Goal: Task Accomplishment & Management: Manage account settings

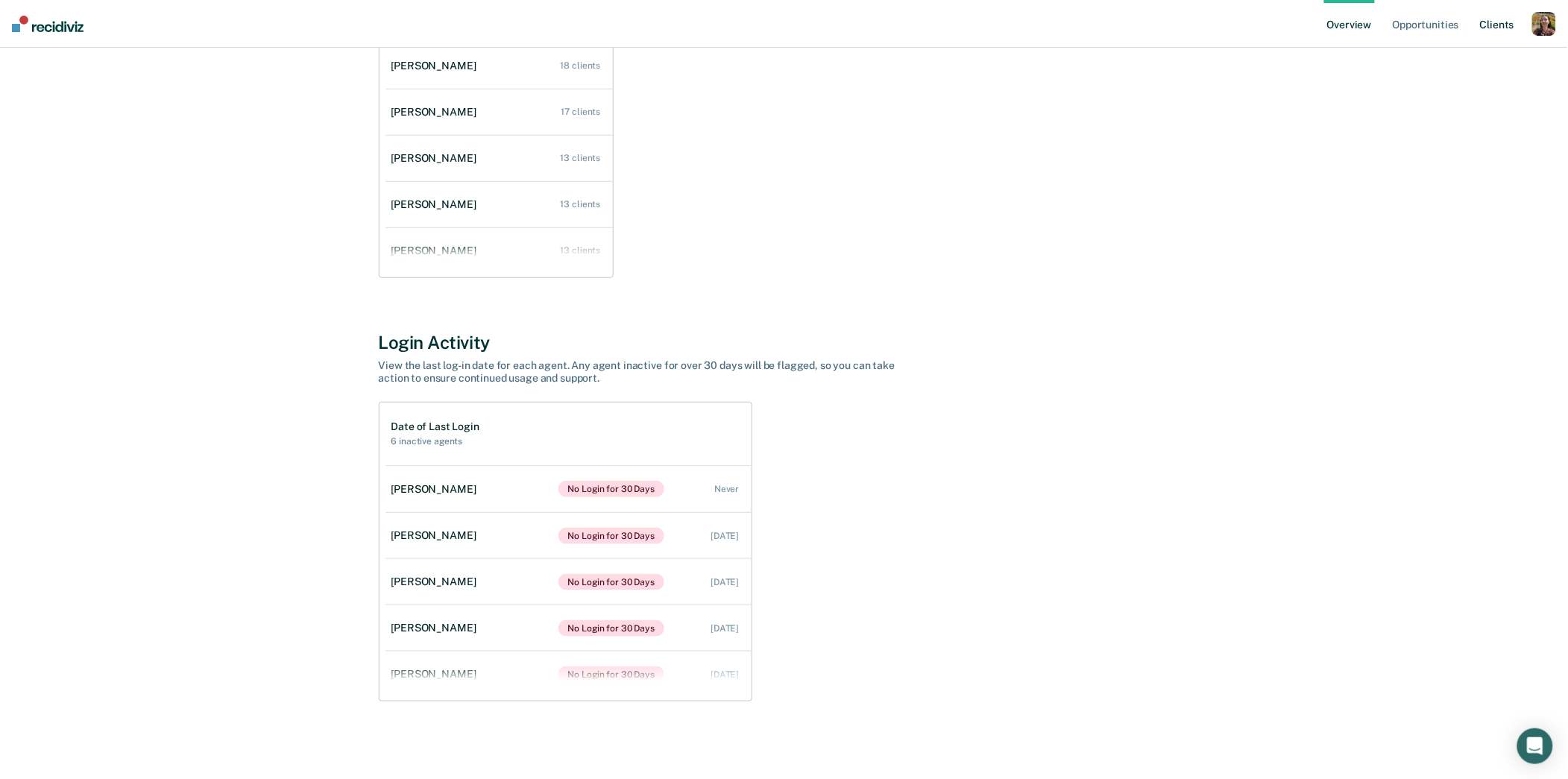
scroll to position [60, 0]
click at [1557, 26] on nav "Overview Opportunities Client s Profile How it works Log Out" at bounding box center [784, 23] width 1568 height 47
click at [1555, 28] on div "button" at bounding box center [1544, 23] width 24 height 24
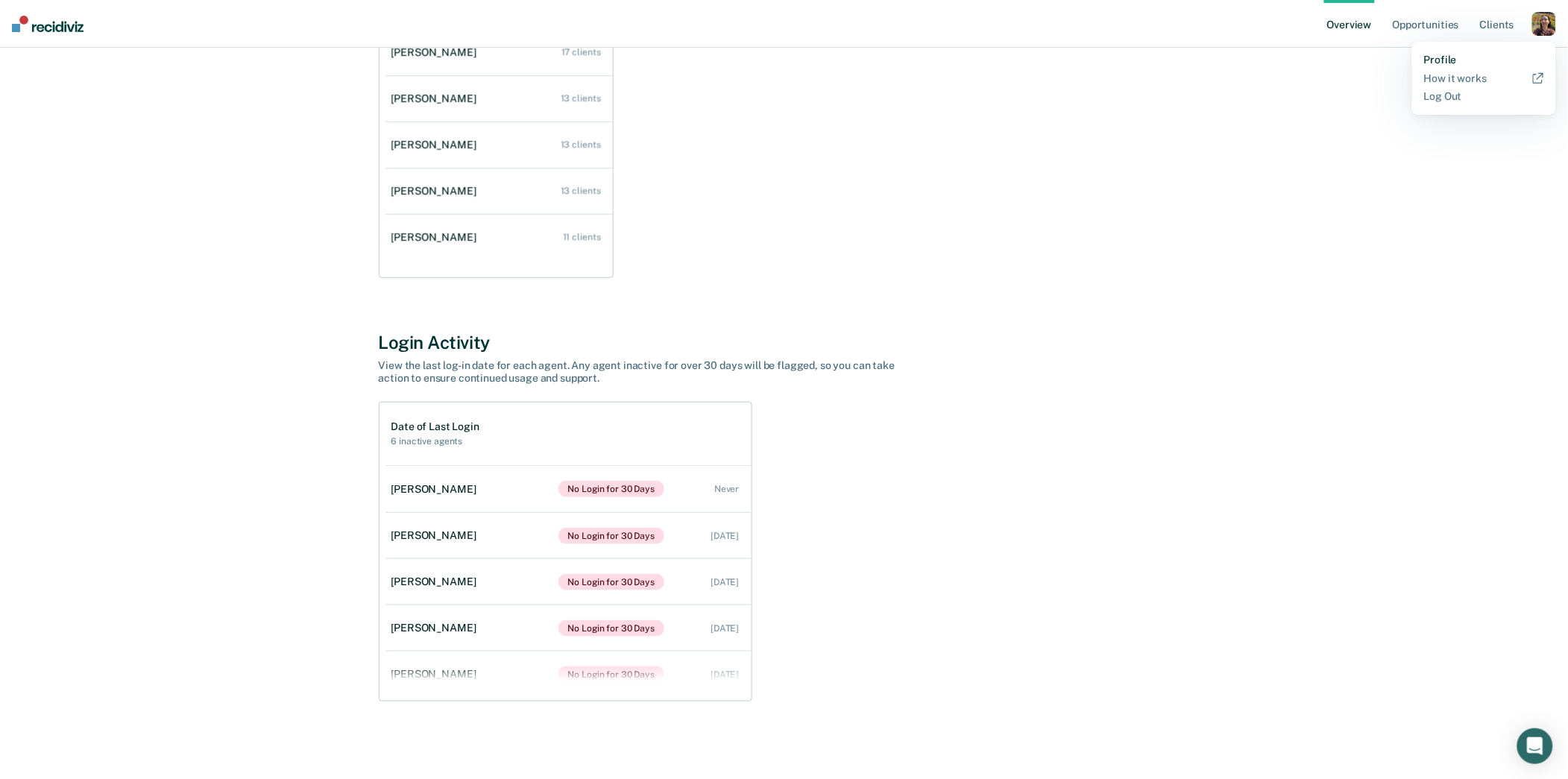
click at [1475, 58] on link "Profile" at bounding box center [1485, 60] width 120 height 13
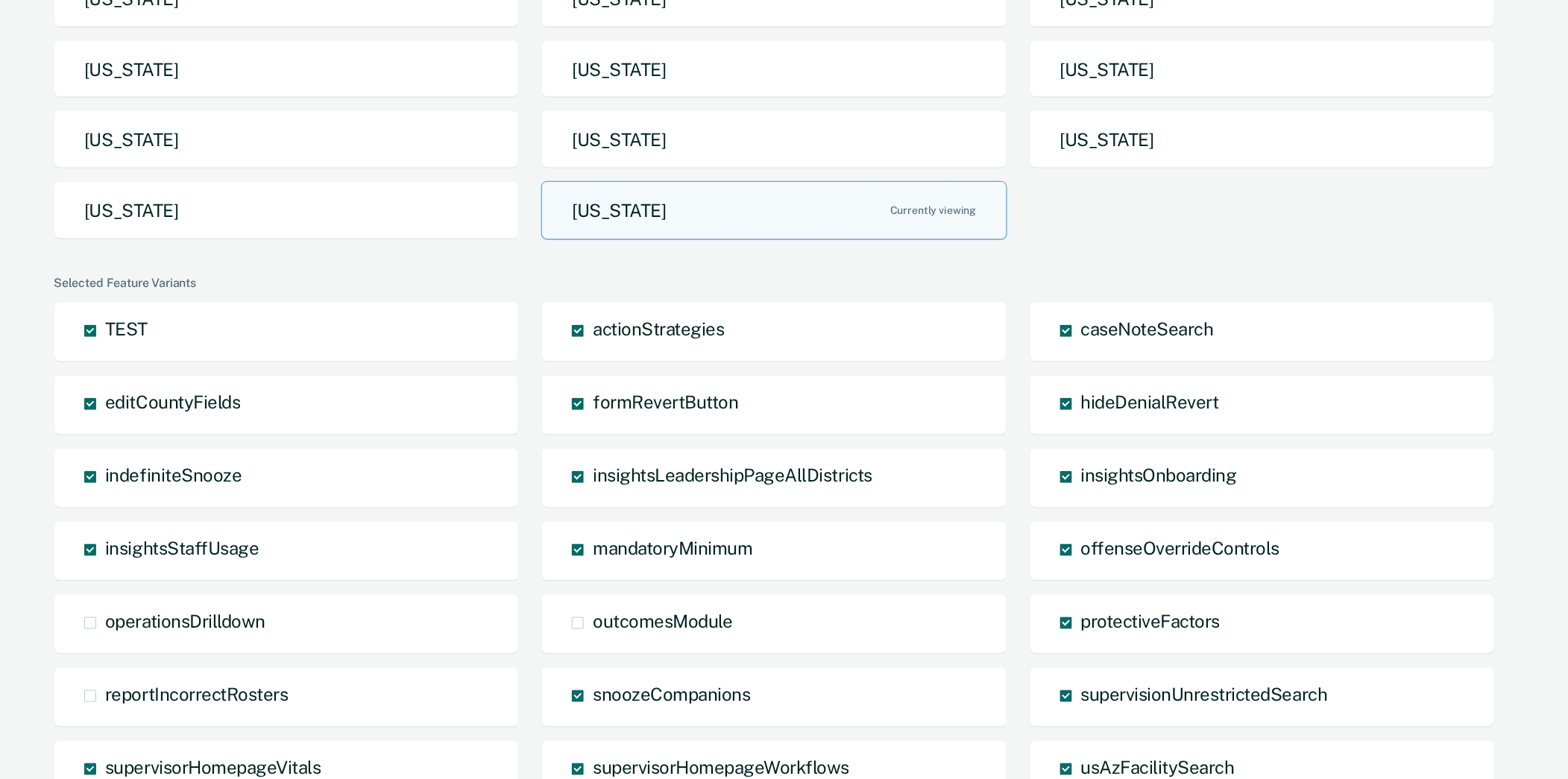
scroll to position [262, 0]
click at [273, 209] on button "[US_STATE]" at bounding box center [287, 211] width 466 height 59
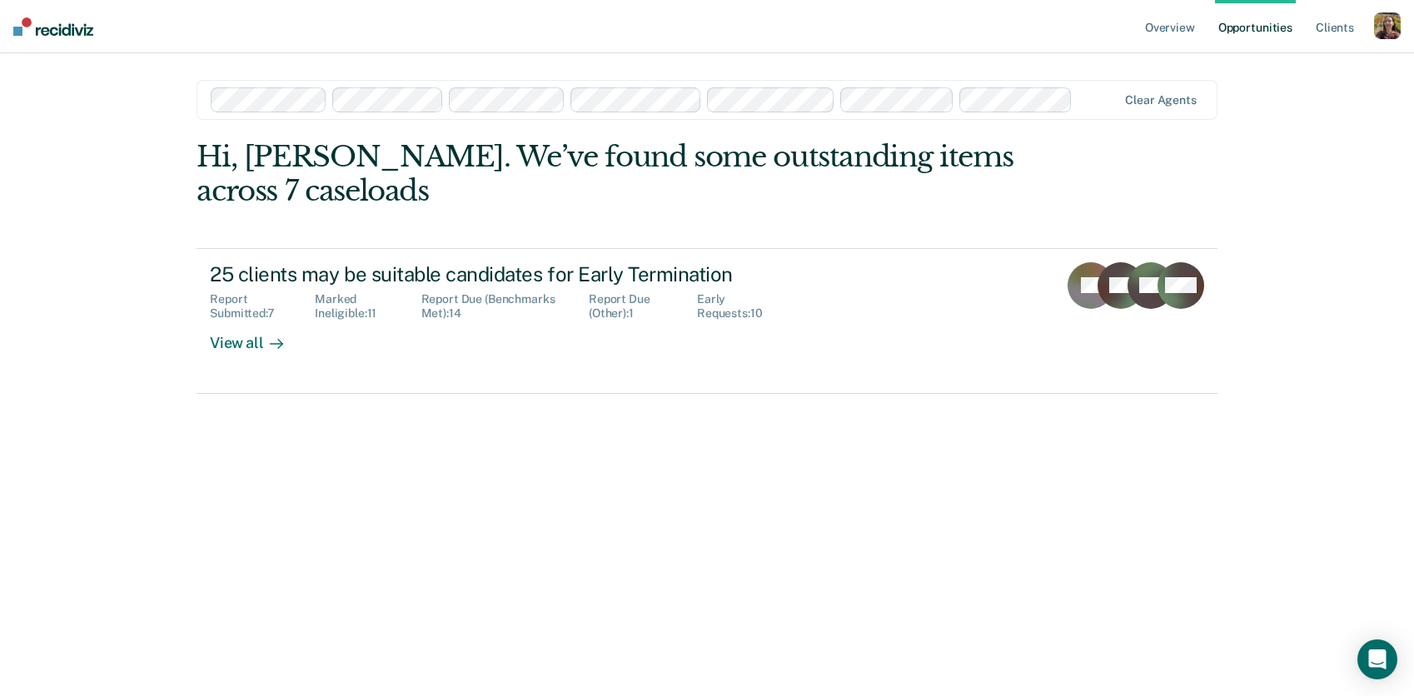
click at [1388, 30] on div "button" at bounding box center [1387, 25] width 27 height 27
click at [1307, 72] on link "Profile" at bounding box center [1320, 68] width 134 height 14
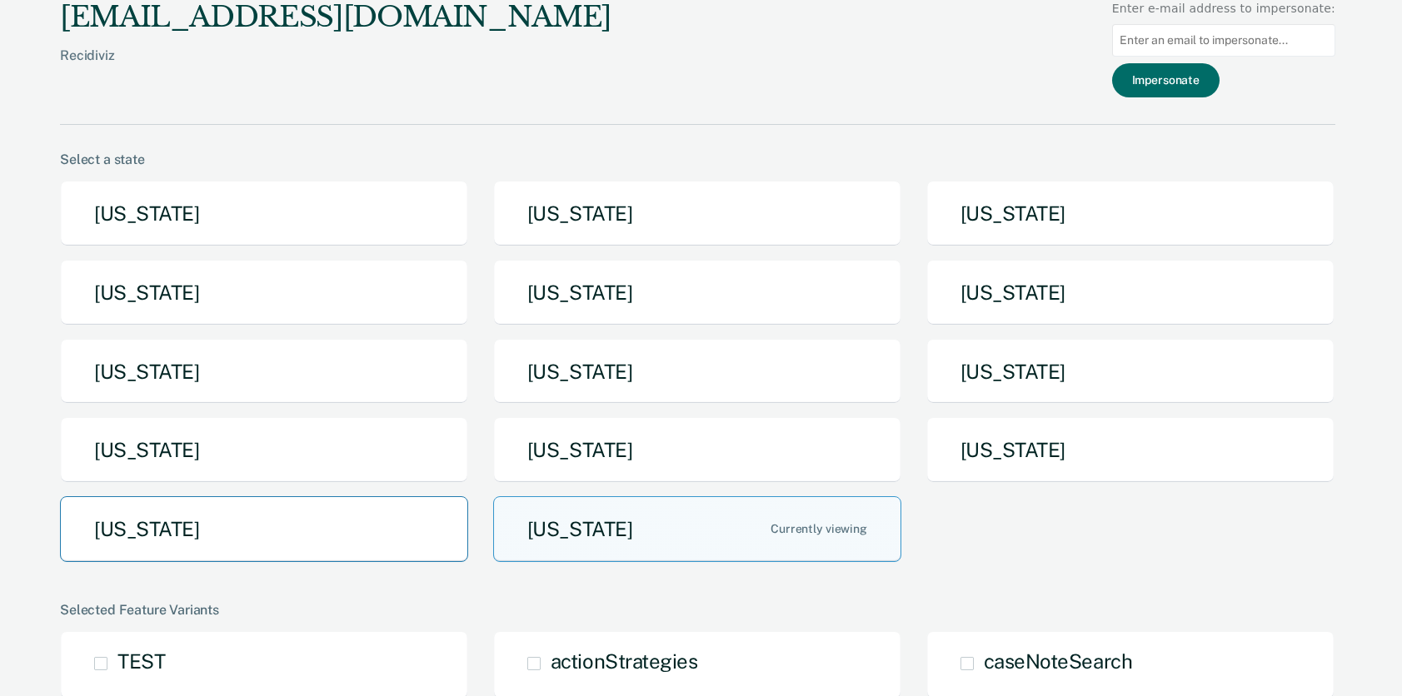
click at [444, 560] on button "[US_STATE]" at bounding box center [264, 529] width 408 height 66
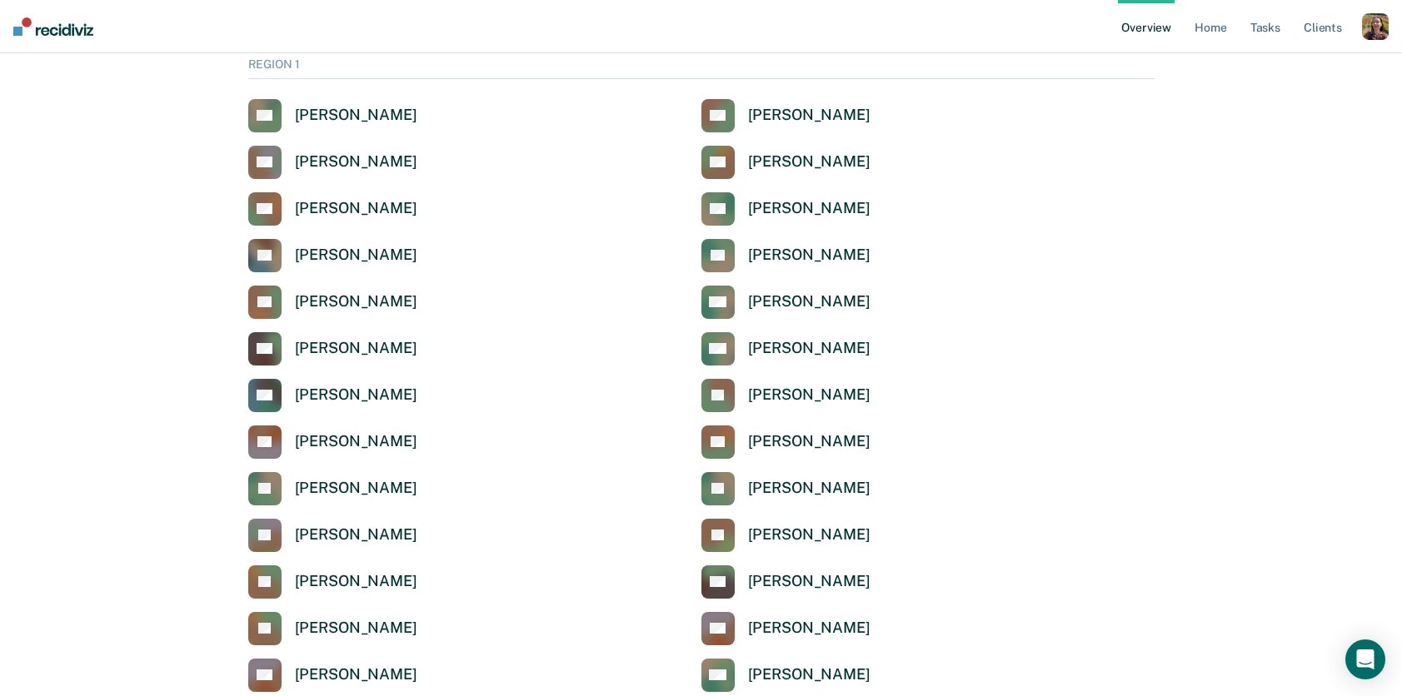
scroll to position [1211, 0]
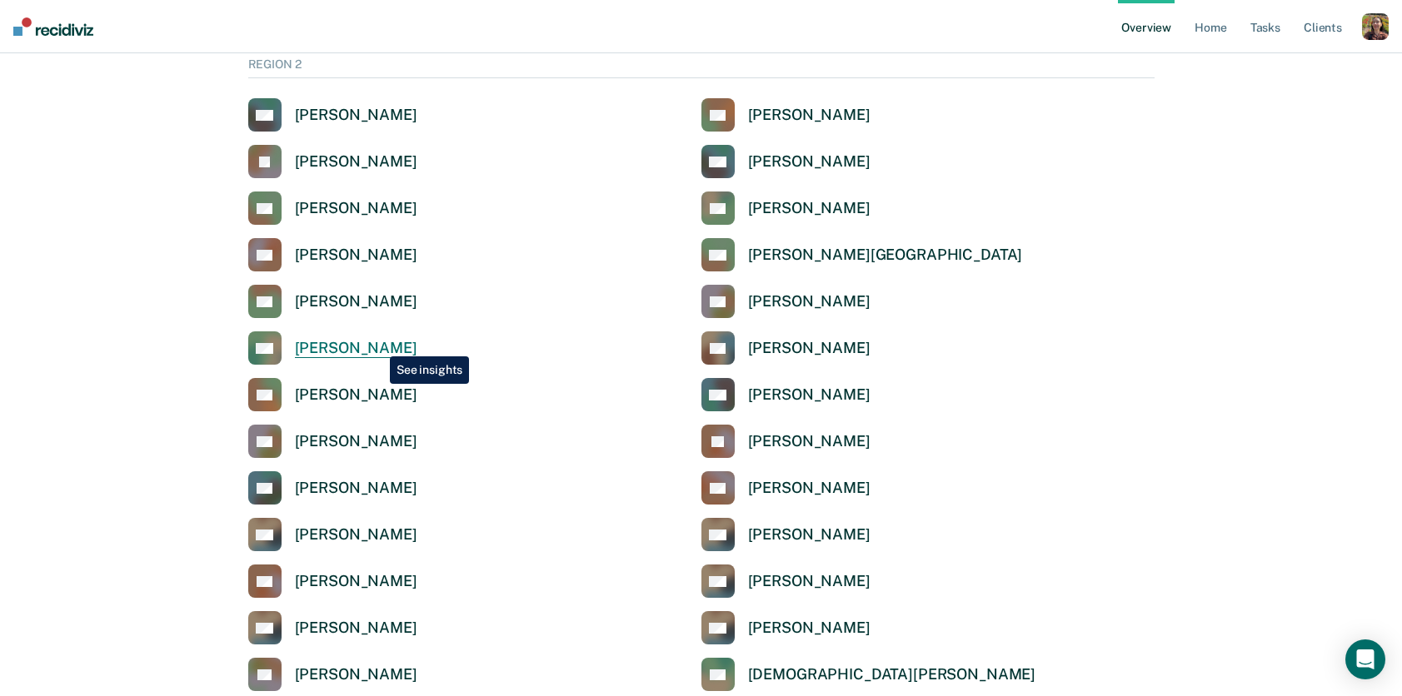
click at [377, 344] on div "[PERSON_NAME]" at bounding box center [356, 348] width 122 height 19
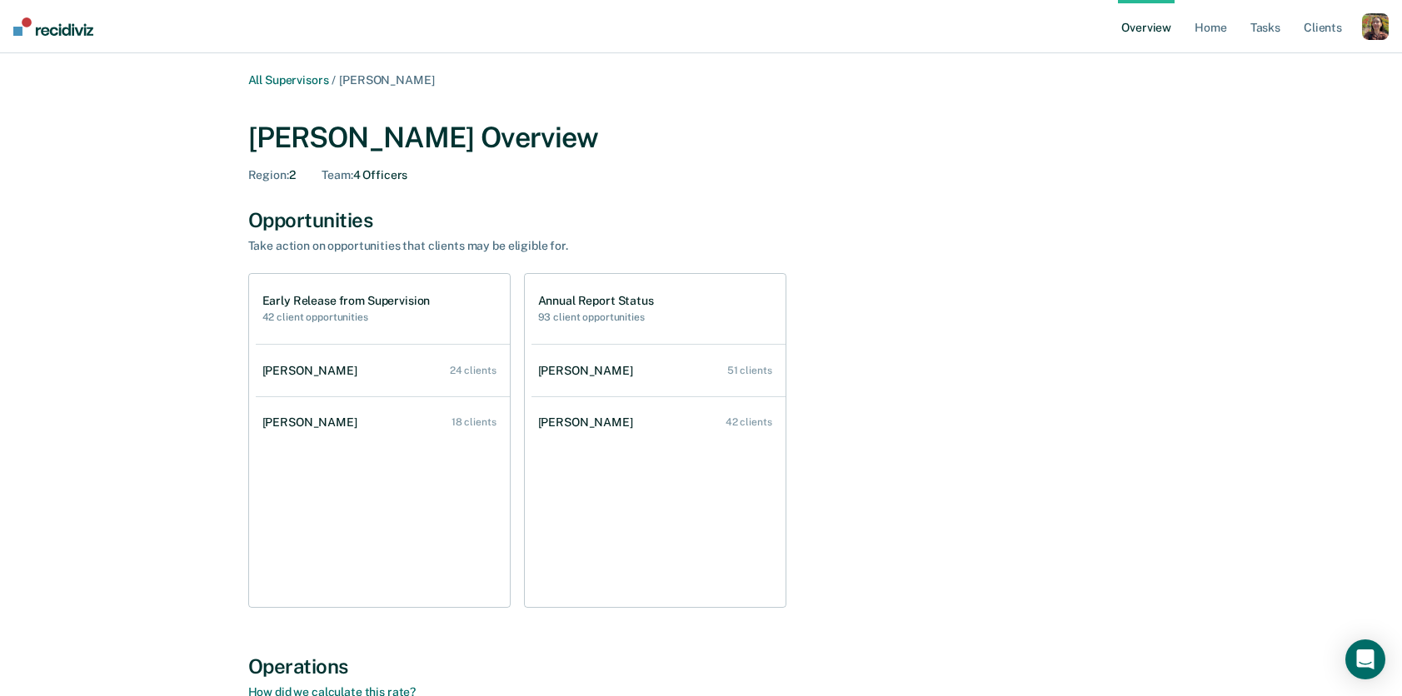
click at [1379, 37] on div "button" at bounding box center [1375, 26] width 27 height 27
click at [1283, 62] on link "Profile" at bounding box center [1308, 67] width 134 height 14
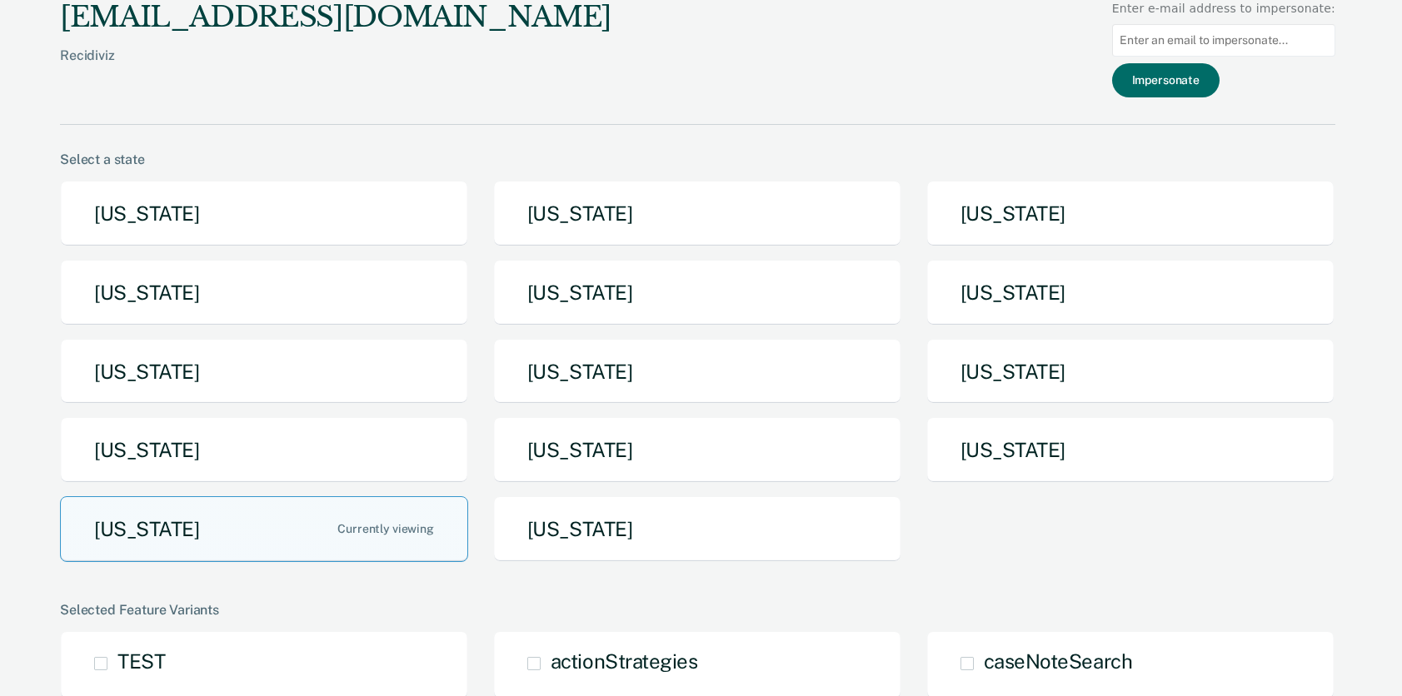
click at [1205, 31] on input at bounding box center [1223, 40] width 223 height 32
paste input "alyssa.flores@tdcj.texas.gov"
type input "alyssa.flores@tdcj.texas.gov"
click at [1219, 83] on button "Impersonate" at bounding box center [1165, 80] width 107 height 34
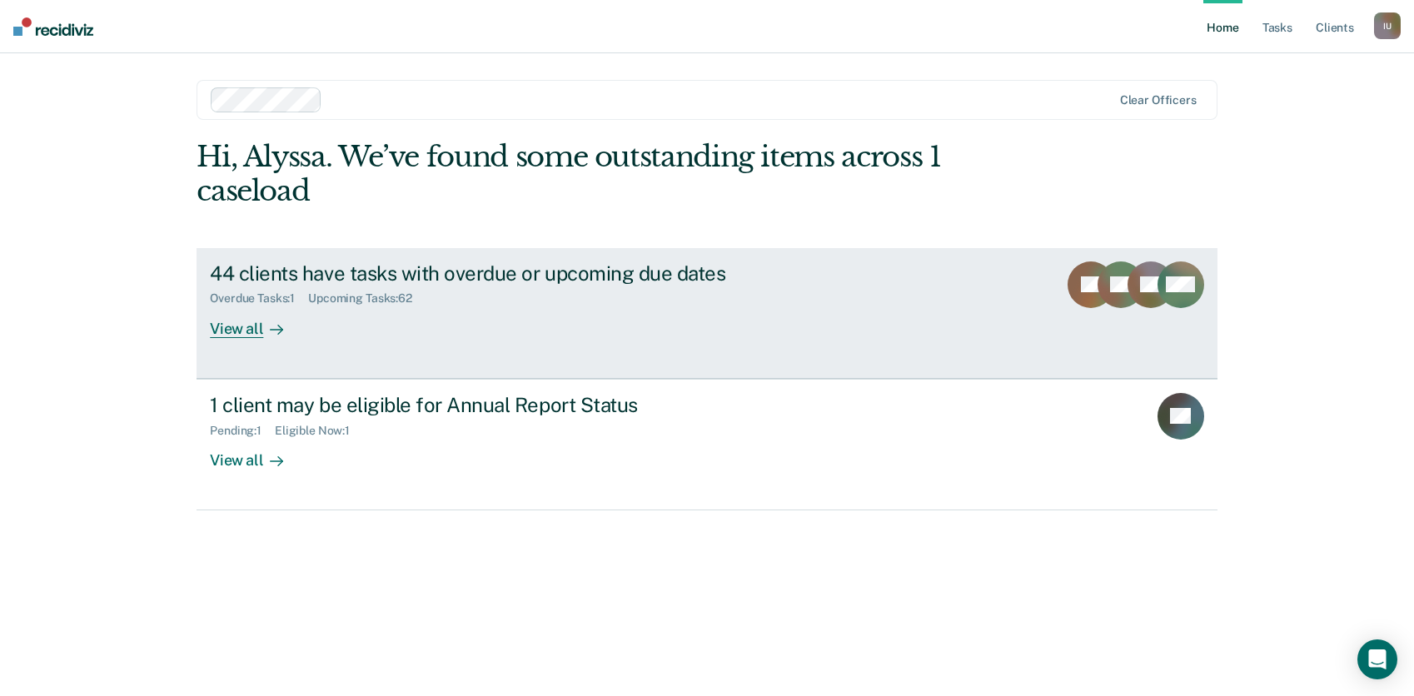
click at [286, 339] on link "44 clients have tasks with overdue or upcoming due dates Overdue Tasks : 1 Upco…" at bounding box center [707, 313] width 1021 height 131
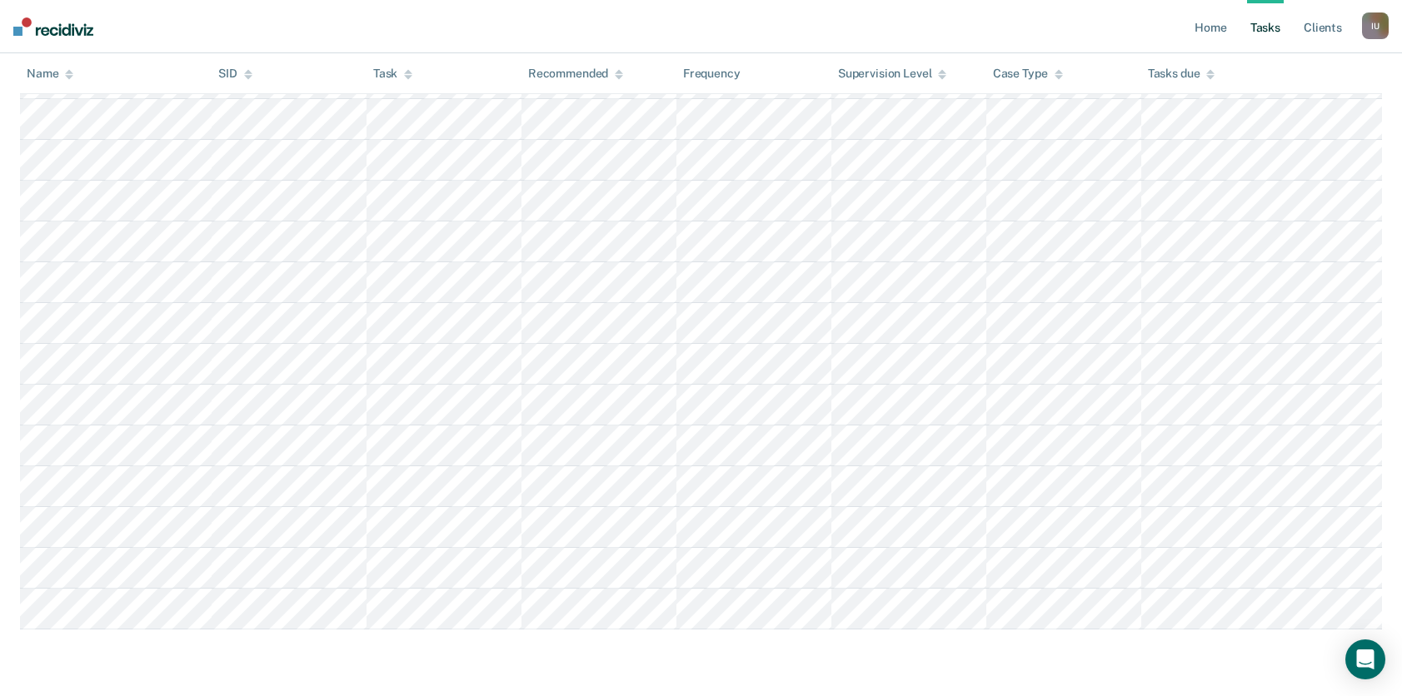
scroll to position [2325, 0]
click at [1377, 31] on div "I U" at bounding box center [1375, 25] width 27 height 27
click at [1292, 71] on link "Profile" at bounding box center [1308, 68] width 134 height 14
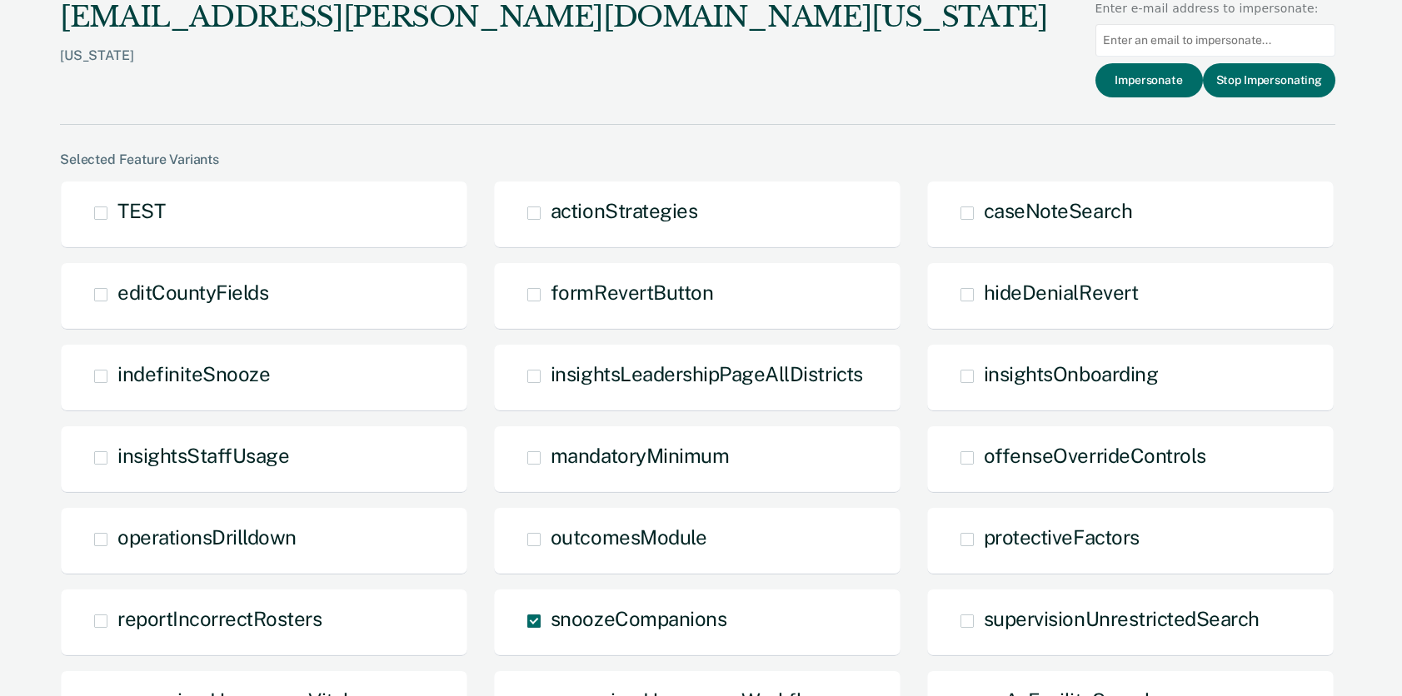
click at [1233, 46] on input at bounding box center [1215, 40] width 240 height 32
paste input "sharon.washington@tdcj.texas.gov"
type input "sharon.washington@tdcj.texas.gov"
click at [1156, 76] on button "Impersonate" at bounding box center [1148, 80] width 107 height 34
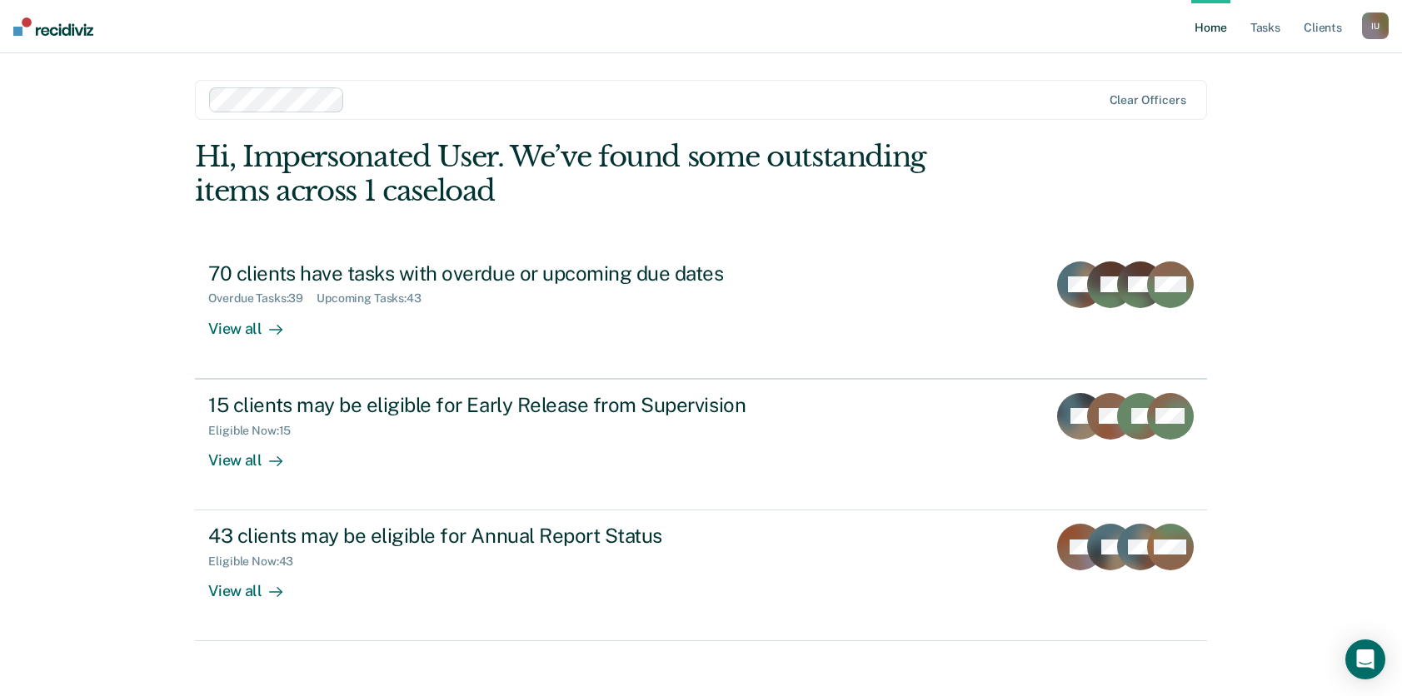
click at [1382, 27] on div "I U" at bounding box center [1375, 25] width 27 height 27
click at [1269, 67] on link "Profile" at bounding box center [1308, 68] width 134 height 14
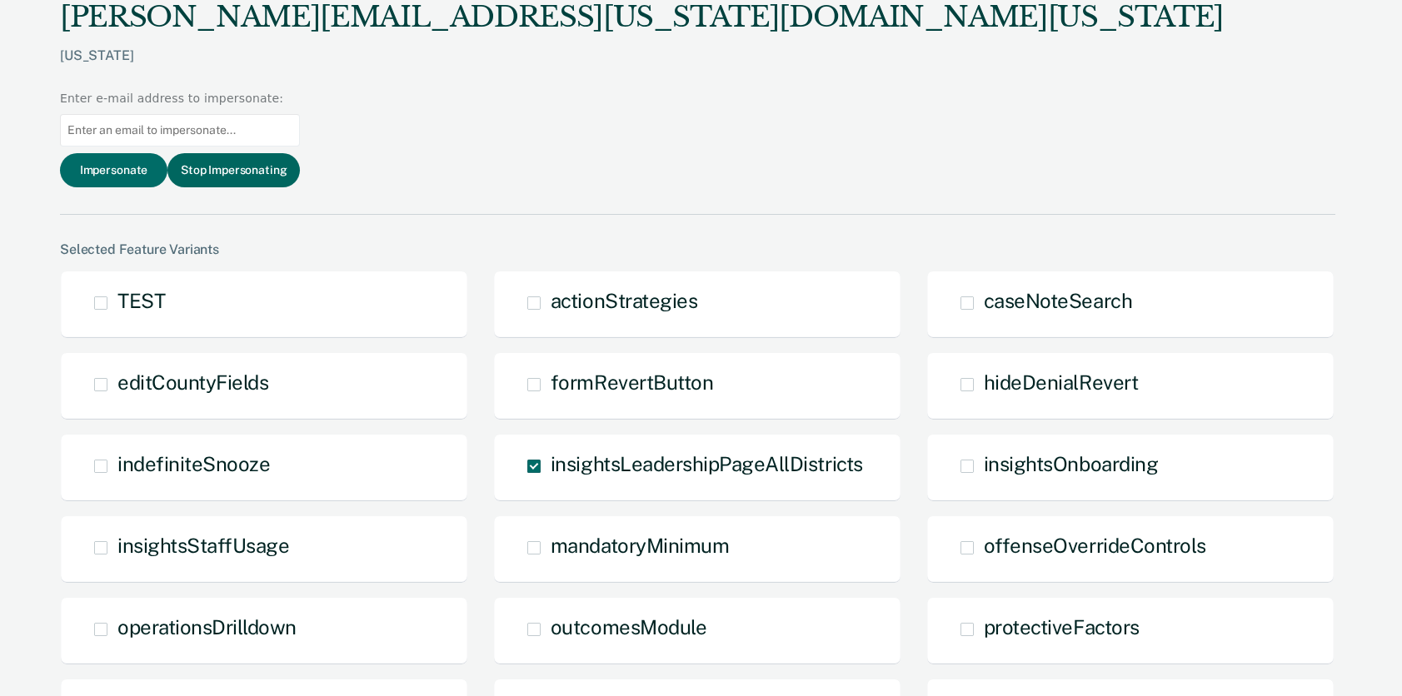
click at [300, 153] on button "Stop Impersonating" at bounding box center [233, 170] width 132 height 34
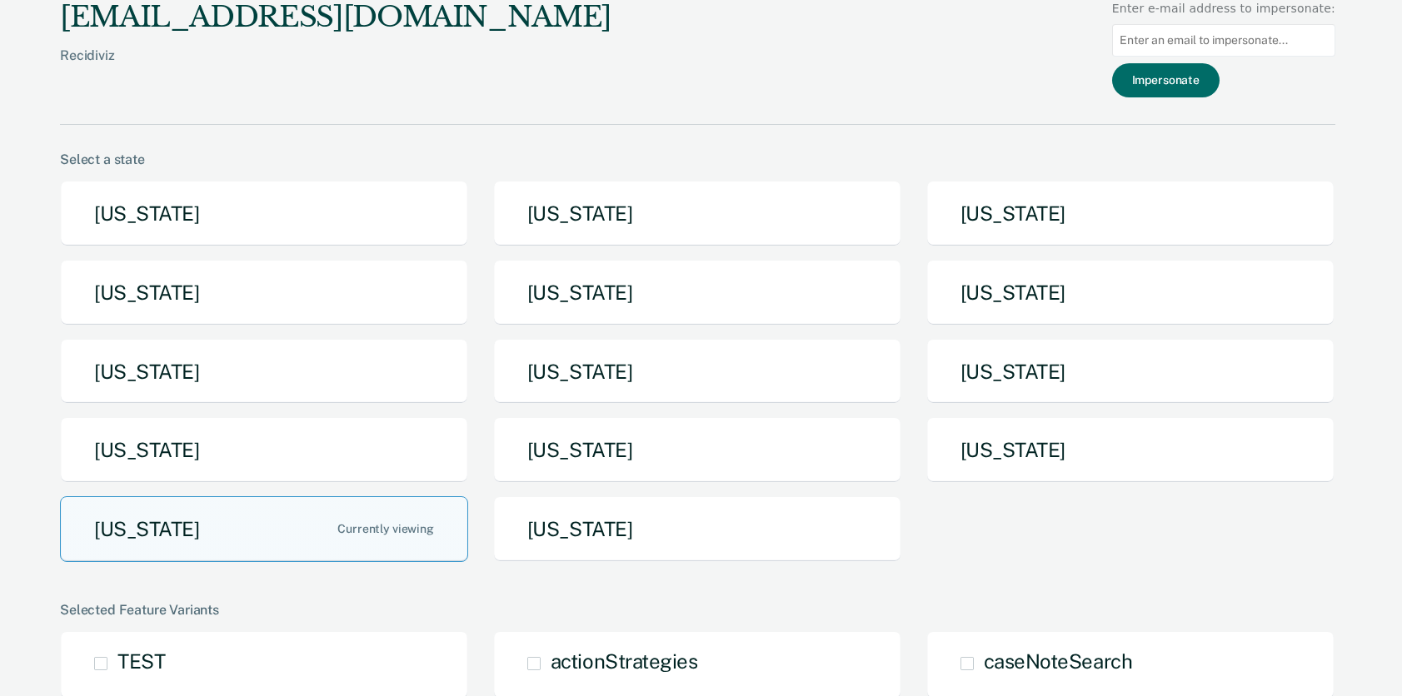
click at [1271, 34] on input at bounding box center [1223, 40] width 223 height 32
paste input "[PERSON_NAME][EMAIL_ADDRESS][PERSON_NAME][DOMAIN_NAME][US_STATE]"
type input "[PERSON_NAME][EMAIL_ADDRESS][PERSON_NAME][DOMAIN_NAME][US_STATE]"
click at [1158, 87] on button "Impersonate" at bounding box center [1165, 80] width 107 height 34
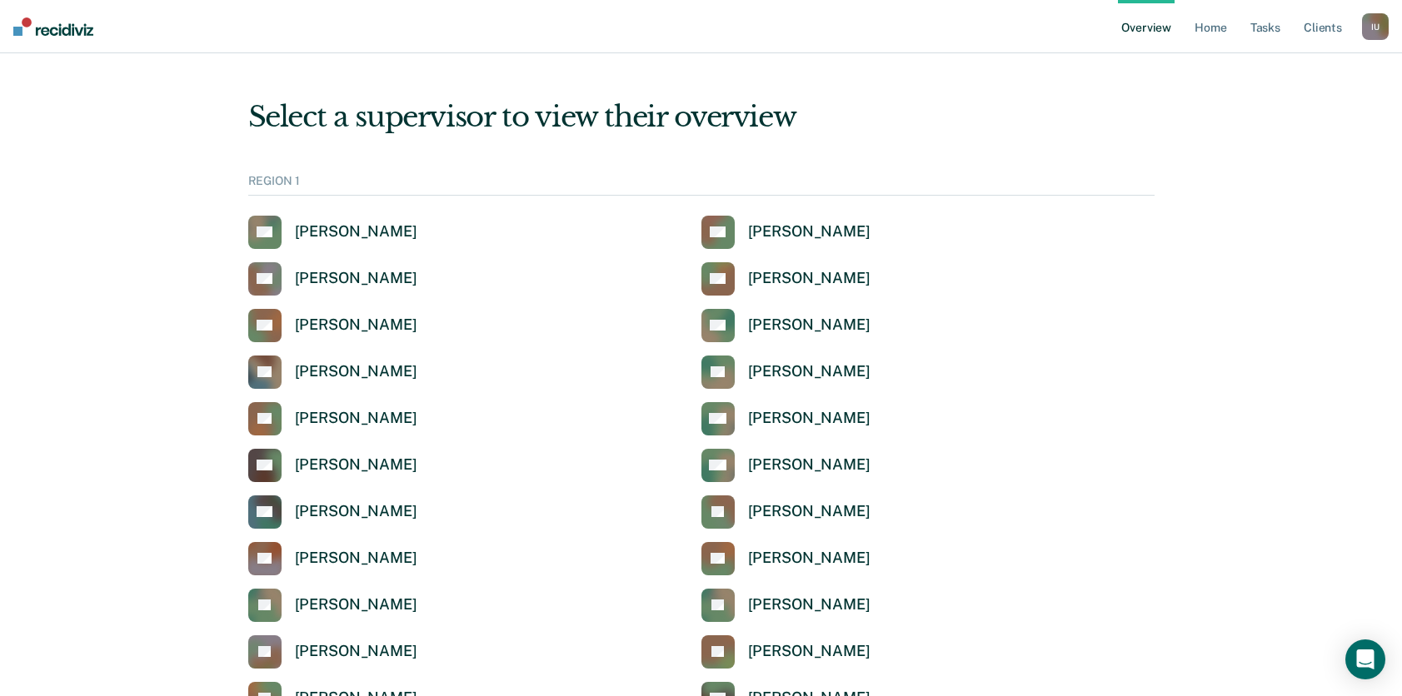
scroll to position [2050, 0]
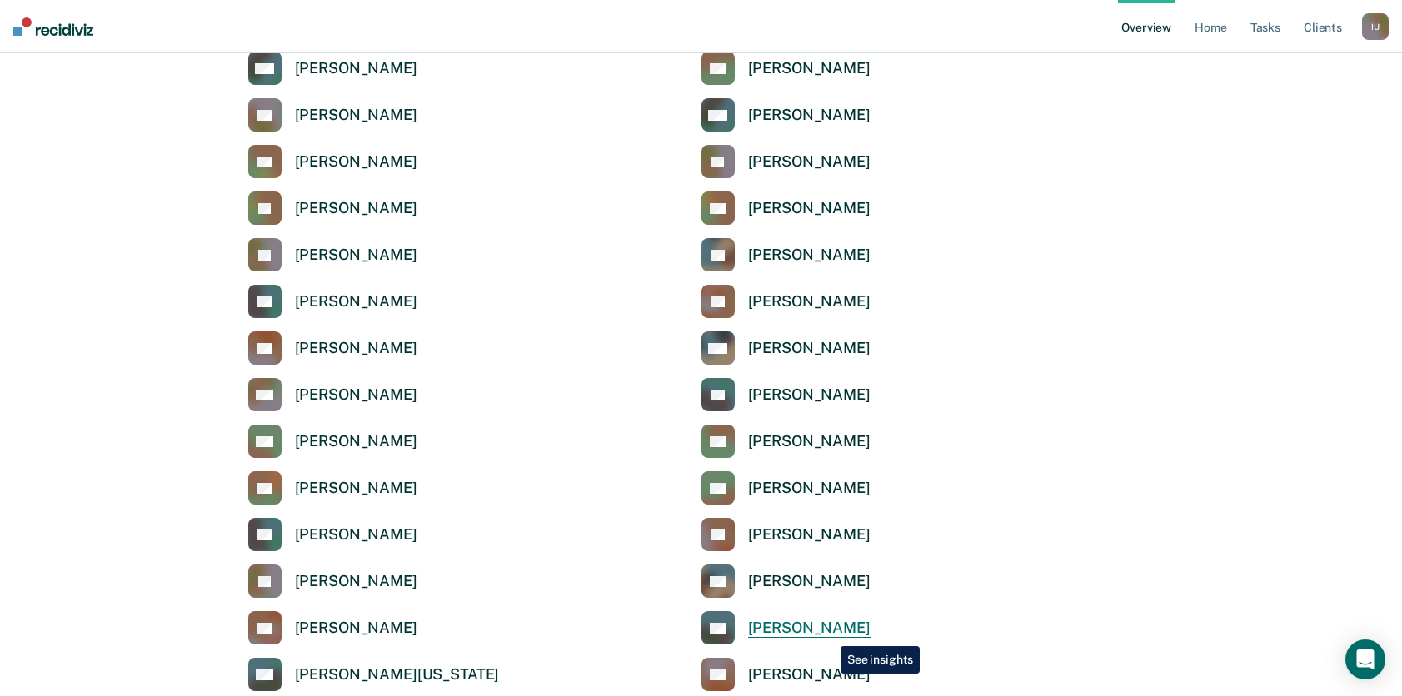
click at [828, 634] on div "[PERSON_NAME]" at bounding box center [809, 628] width 122 height 19
